Goal: Task Accomplishment & Management: Use online tool/utility

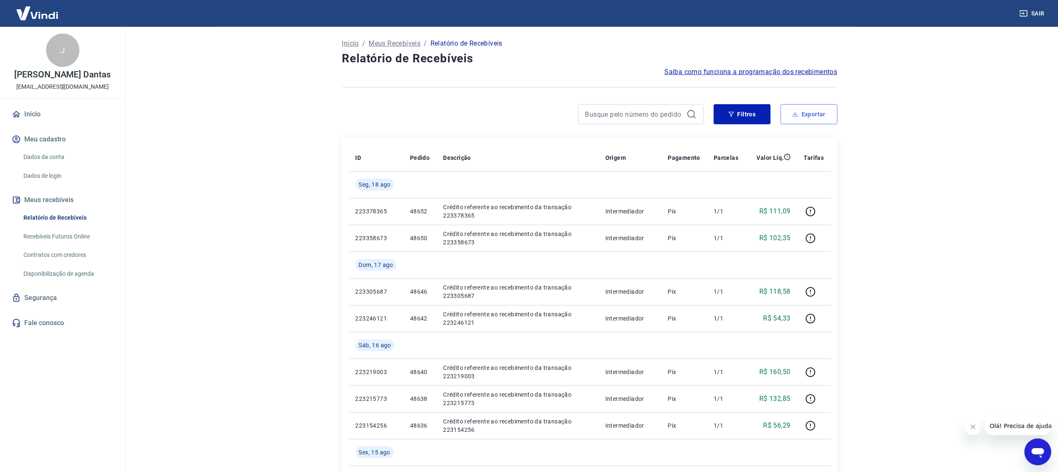
click at [814, 110] on button "Exportar" at bounding box center [809, 114] width 57 height 20
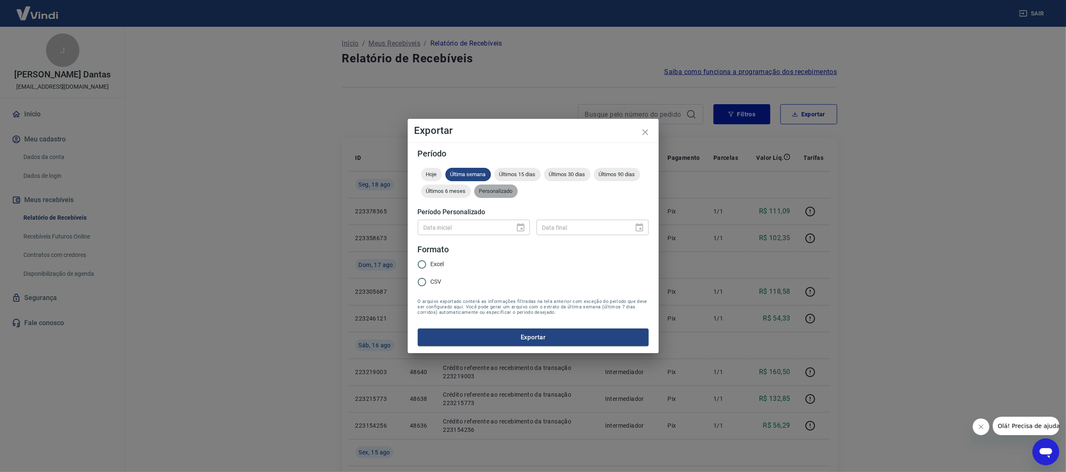
click at [499, 193] on span "Personalizado" at bounding box center [496, 191] width 44 height 6
click at [522, 229] on icon "Choose date" at bounding box center [521, 227] width 8 height 8
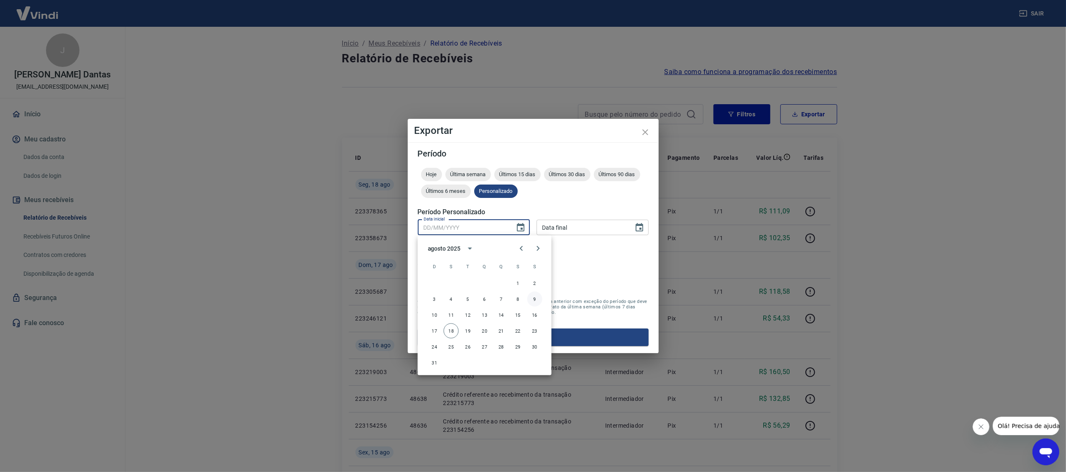
click at [535, 299] on button "9" at bounding box center [535, 299] width 15 height 15
type input "[DATE]"
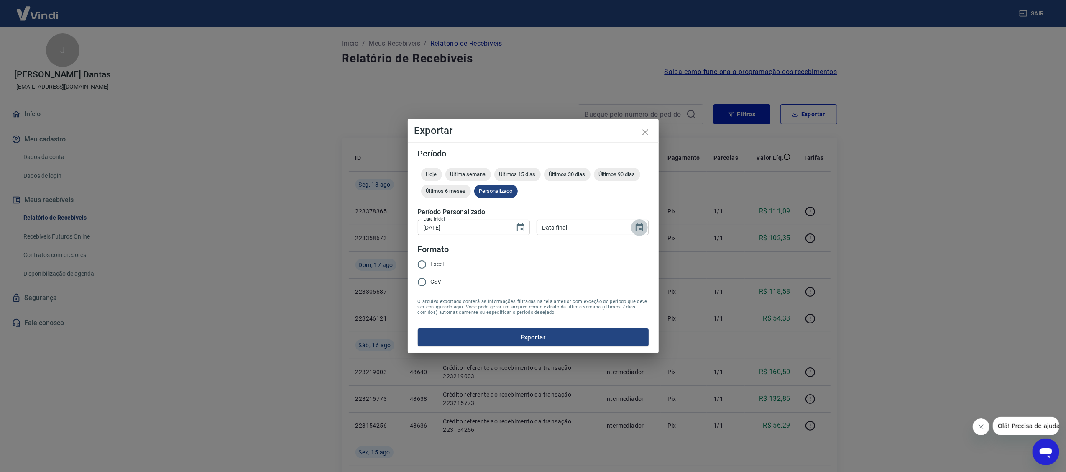
click at [642, 228] on icon "Choose date" at bounding box center [640, 228] width 10 height 10
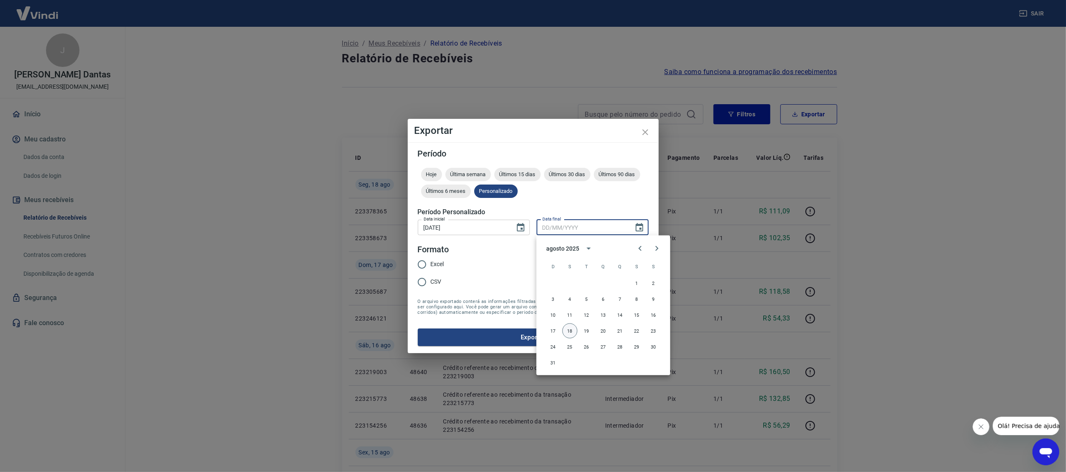
click at [569, 325] on button "18" at bounding box center [570, 330] width 15 height 15
type input "[DATE]"
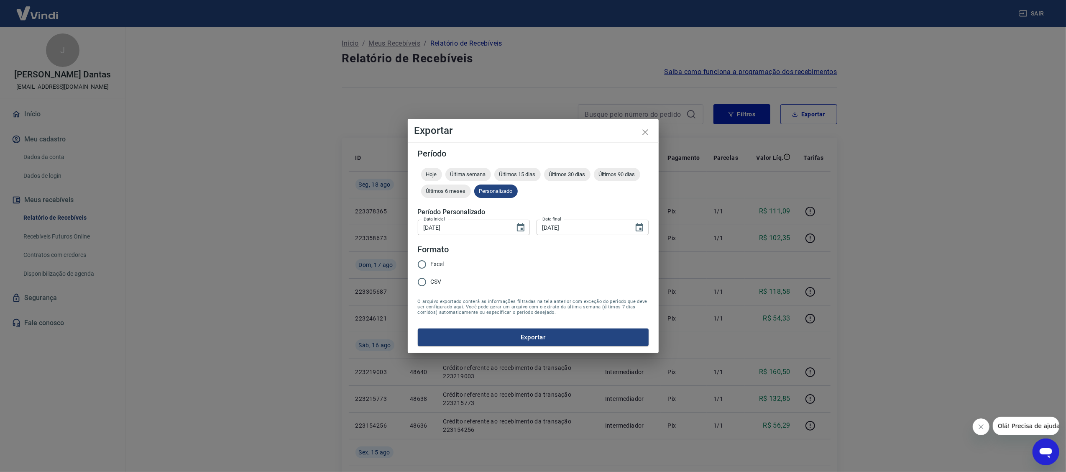
click at [421, 280] on input "CSV" at bounding box center [422, 282] width 18 height 18
radio input "true"
click at [535, 335] on button "Exportar" at bounding box center [533, 337] width 231 height 18
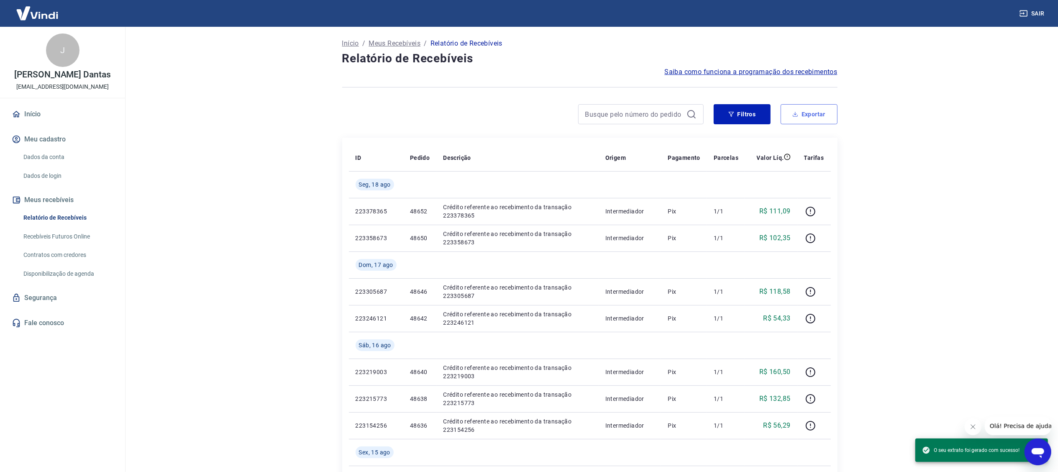
click at [802, 110] on button "Exportar" at bounding box center [809, 114] width 57 height 20
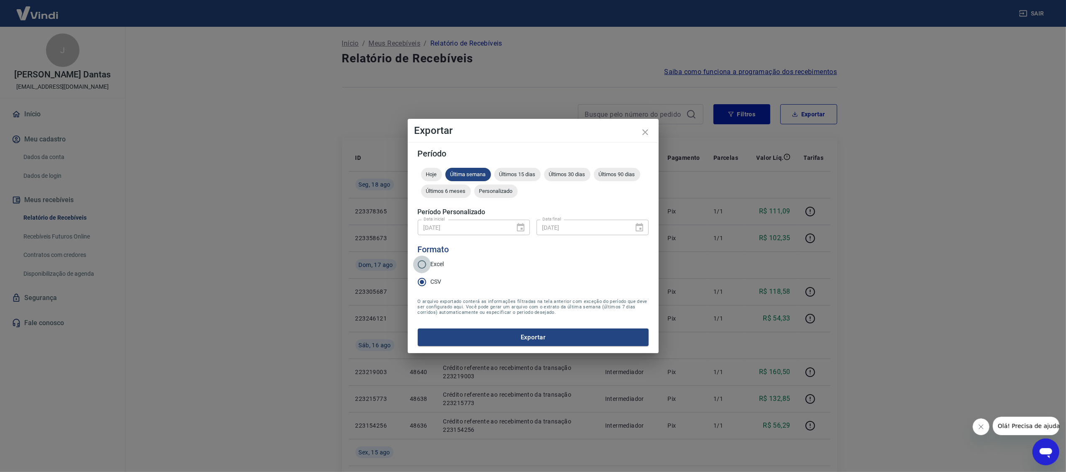
click at [424, 264] on input "Excel" at bounding box center [422, 265] width 18 height 18
radio input "true"
click at [520, 223] on div "[DATE] Data inicial" at bounding box center [474, 227] width 112 height 15
click at [501, 185] on div "Personalizado" at bounding box center [496, 190] width 44 height 13
click at [524, 225] on icon "Choose date, selected date is 9 de ago de 2025" at bounding box center [521, 227] width 8 height 8
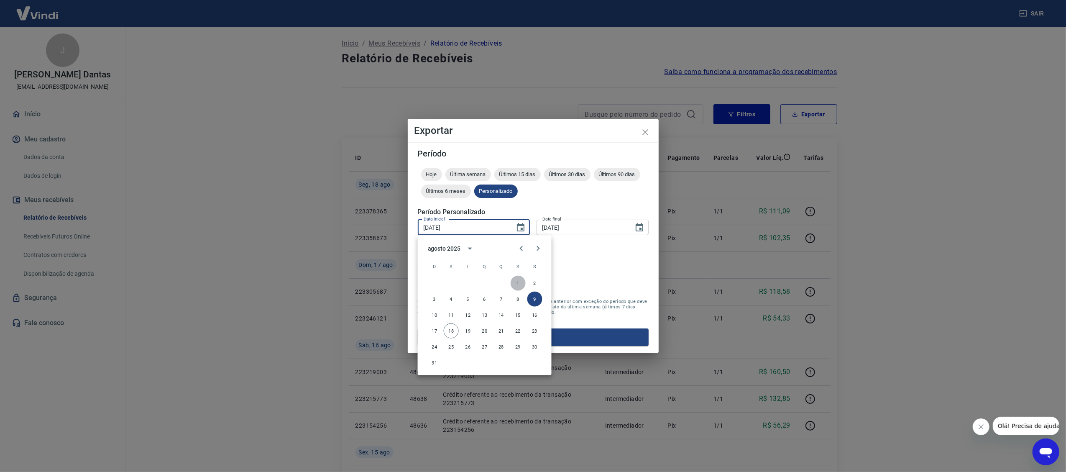
click at [519, 280] on button "1" at bounding box center [518, 283] width 15 height 15
type input "[DATE]"
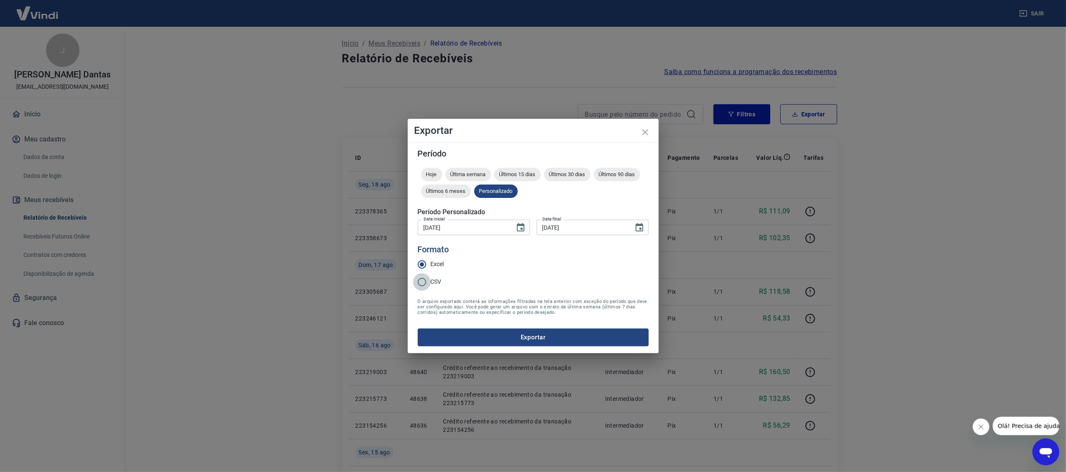
click at [423, 283] on input "CSV" at bounding box center [422, 282] width 18 height 18
radio input "true"
click at [539, 337] on button "Exportar" at bounding box center [533, 337] width 231 height 18
